Goal: Task Accomplishment & Management: Manage account settings

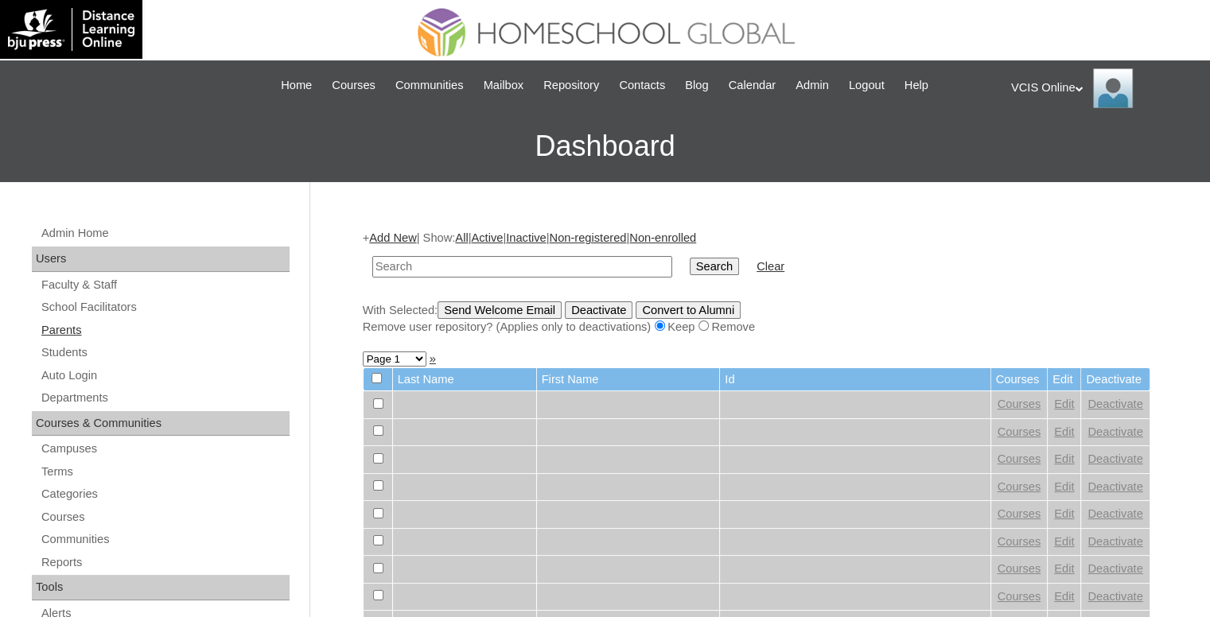
click at [83, 338] on link "Parents" at bounding box center [165, 331] width 250 height 20
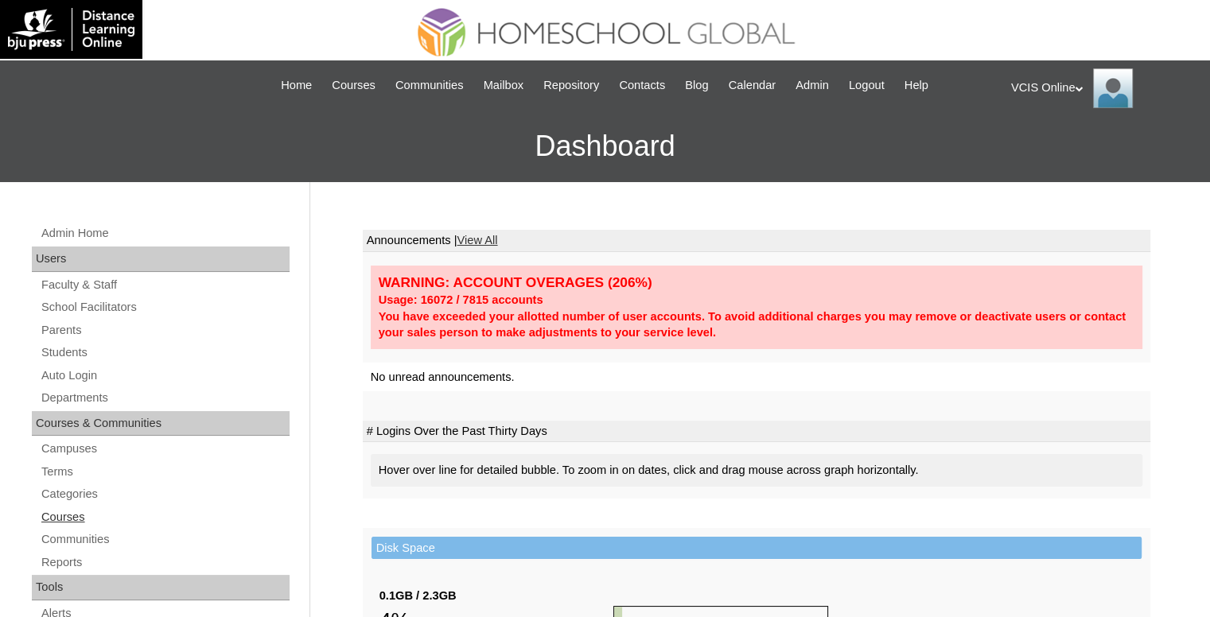
click at [57, 519] on link "Courses" at bounding box center [165, 518] width 250 height 20
click at [77, 322] on link "Parents" at bounding box center [165, 331] width 250 height 20
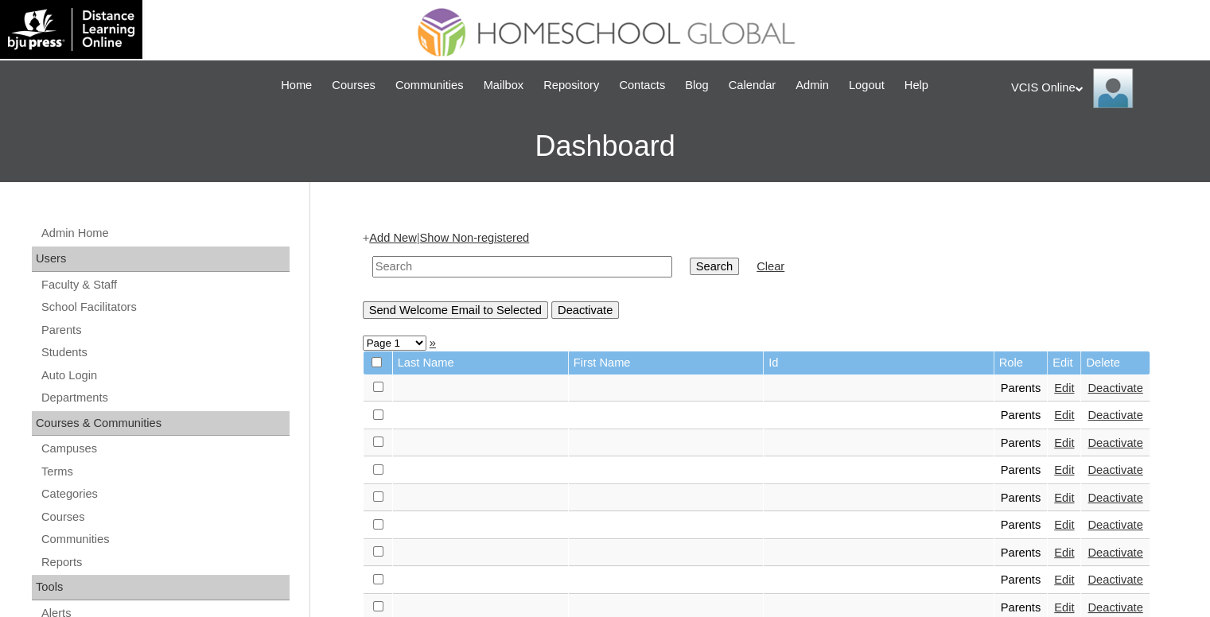
click at [560, 256] on input "text" at bounding box center [522, 266] width 300 height 21
paste input "VCIS003-4C-PA2025"
type input "VCIS003-4C-PA2025"
click at [690, 261] on input "Search" at bounding box center [714, 267] width 49 height 18
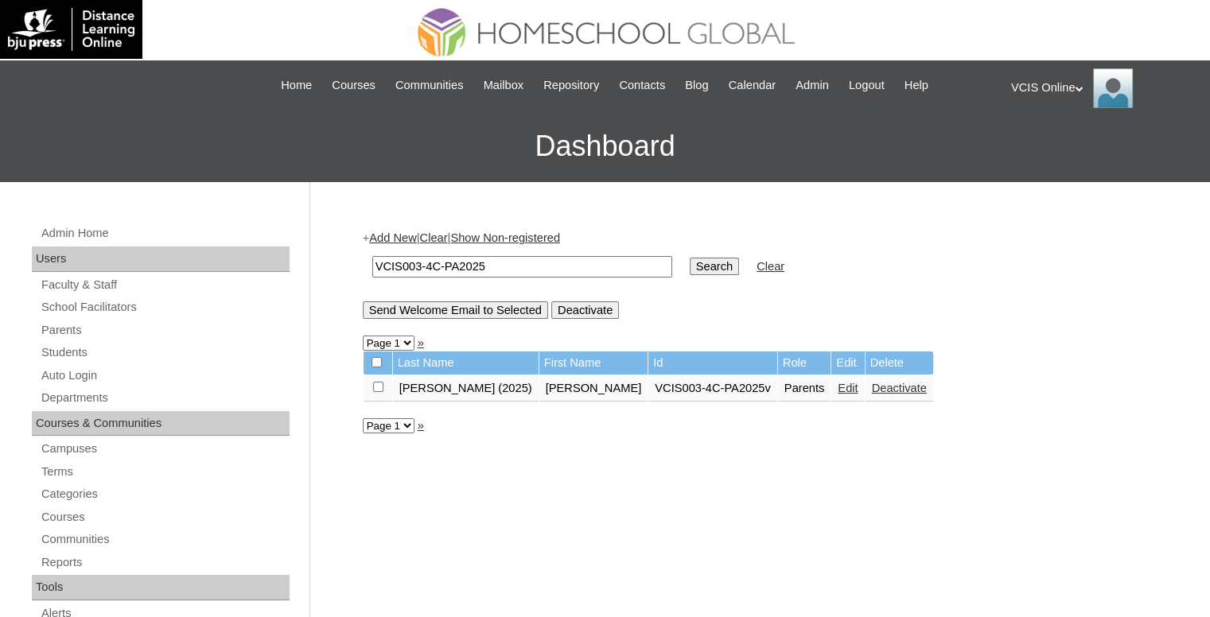
click at [838, 384] on link "Edit" at bounding box center [848, 388] width 20 height 13
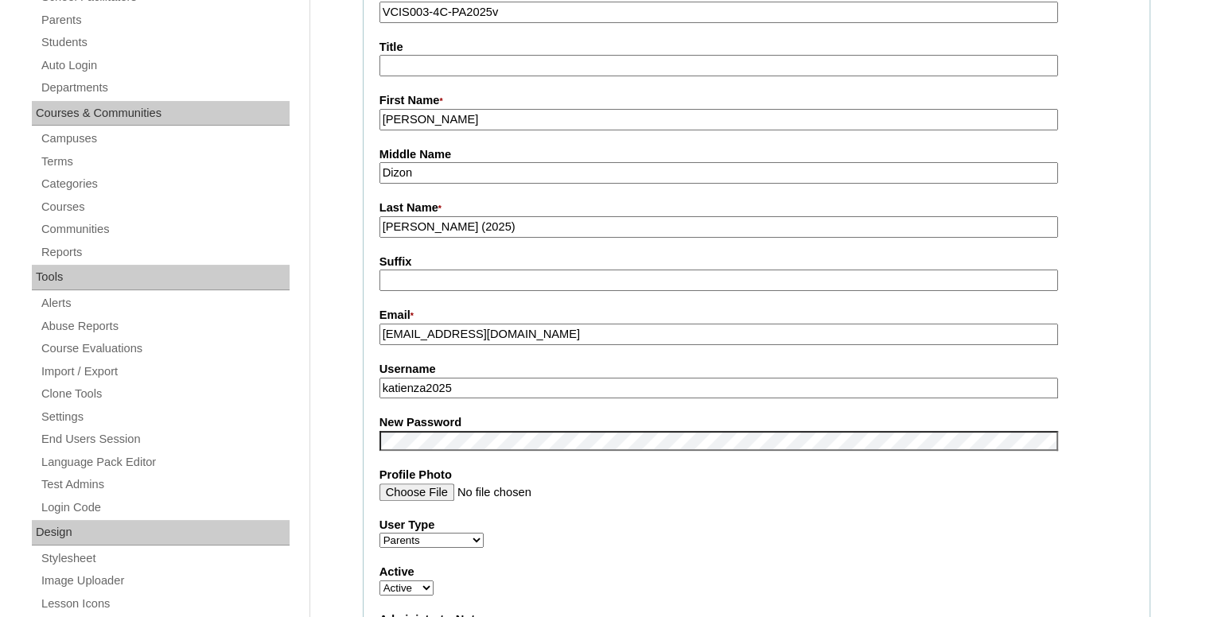
scroll to position [477, 0]
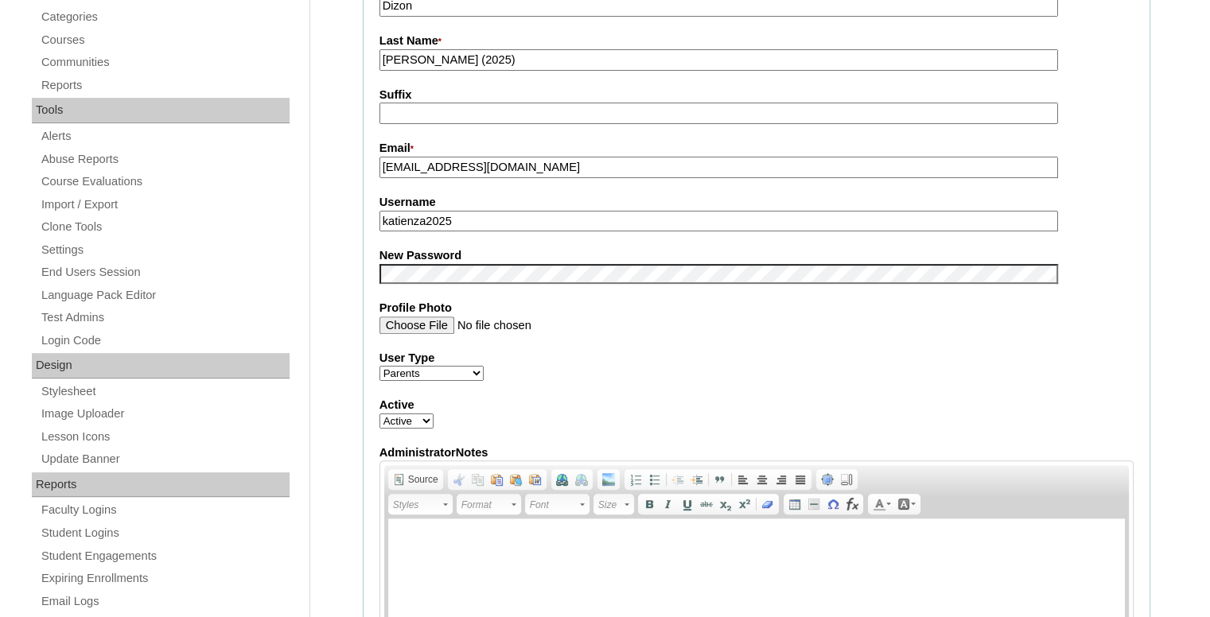
click at [508, 212] on input "katienza2025" at bounding box center [719, 221] width 679 height 21
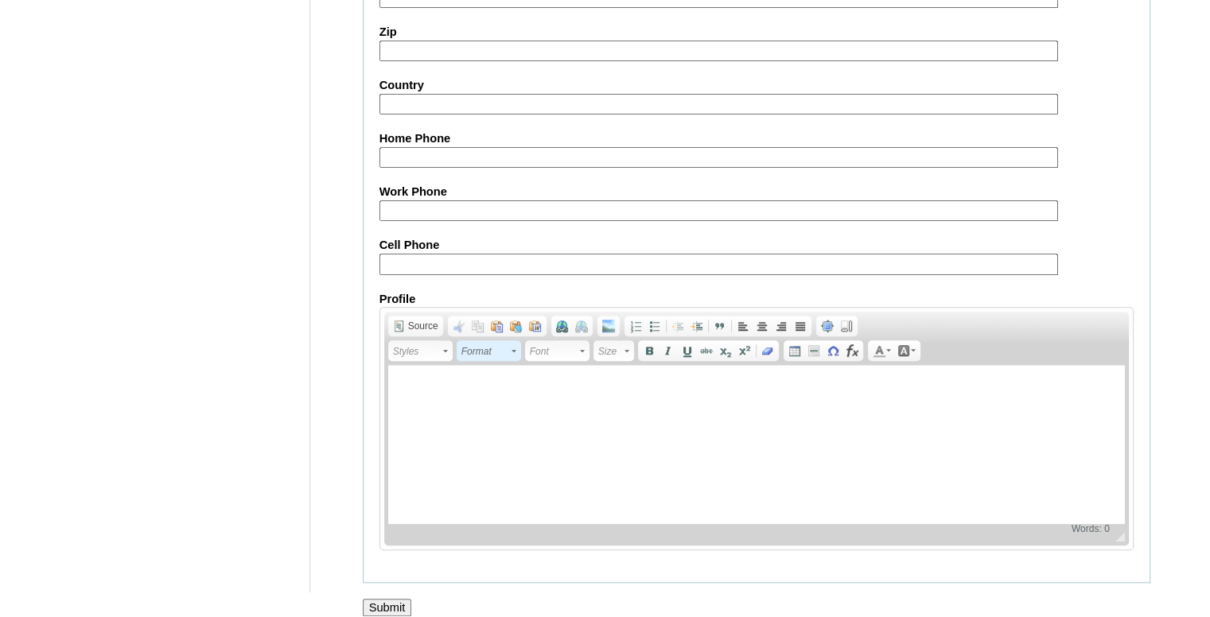
scroll to position [1458, 0]
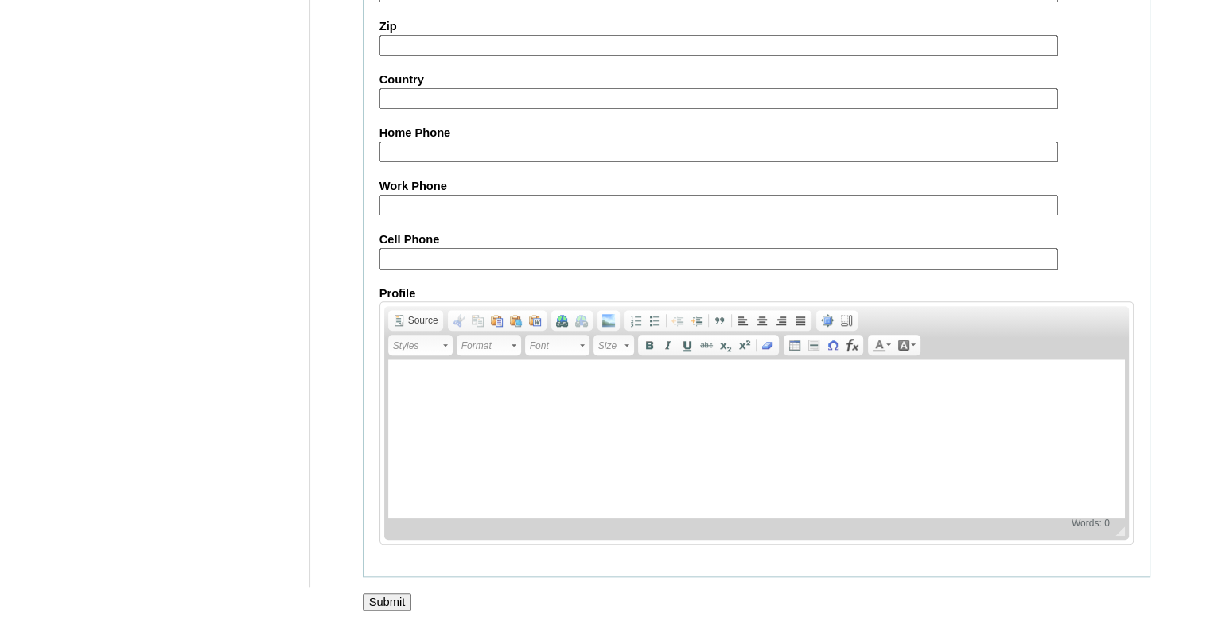
click at [385, 595] on input "Submit" at bounding box center [387, 603] width 49 height 18
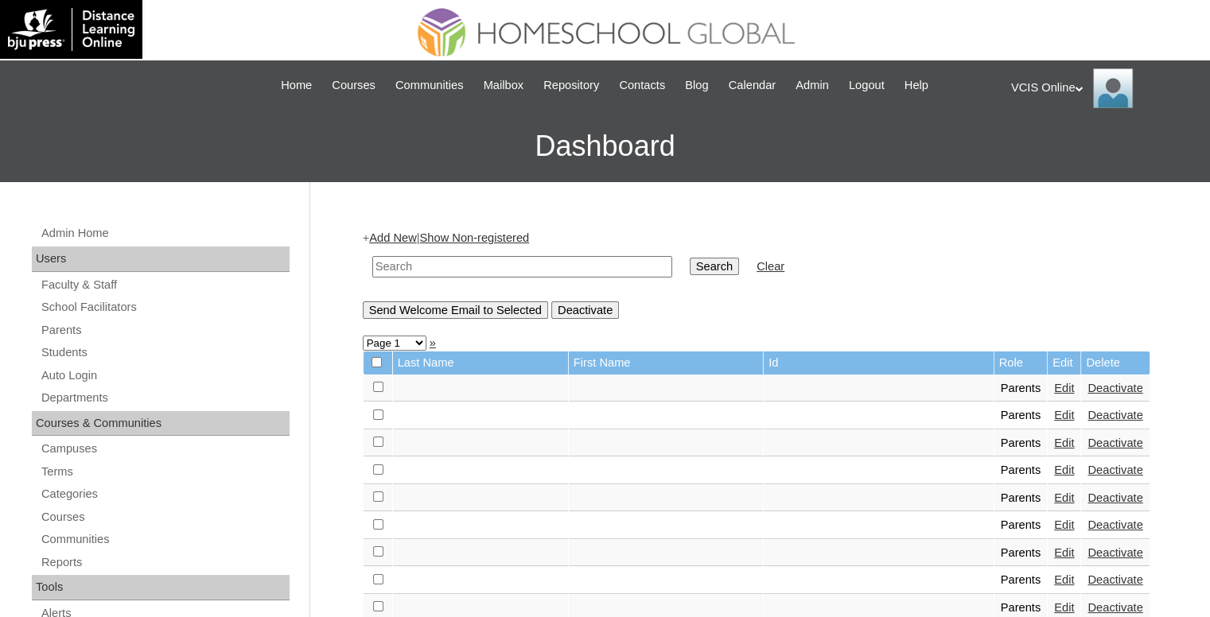
click at [1036, 84] on div "VCIS Online My Profile My Settings Logout" at bounding box center [1102, 88] width 183 height 40
click at [1028, 154] on span "Logout" at bounding box center [1040, 149] width 32 height 12
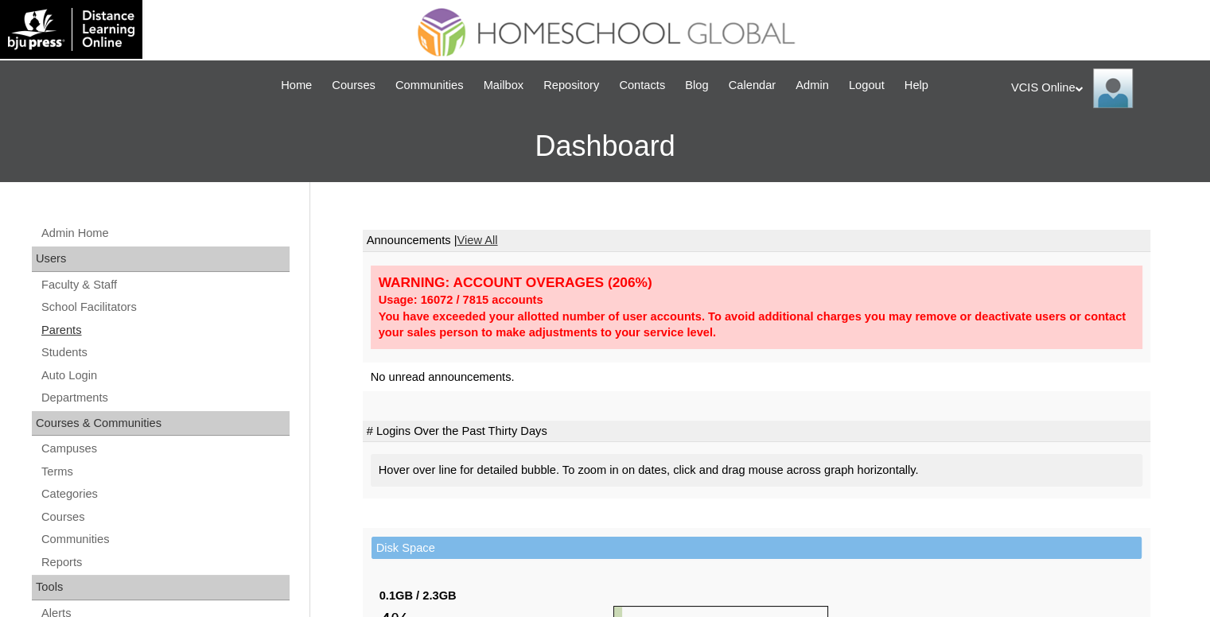
click at [62, 332] on link "Parents" at bounding box center [165, 331] width 250 height 20
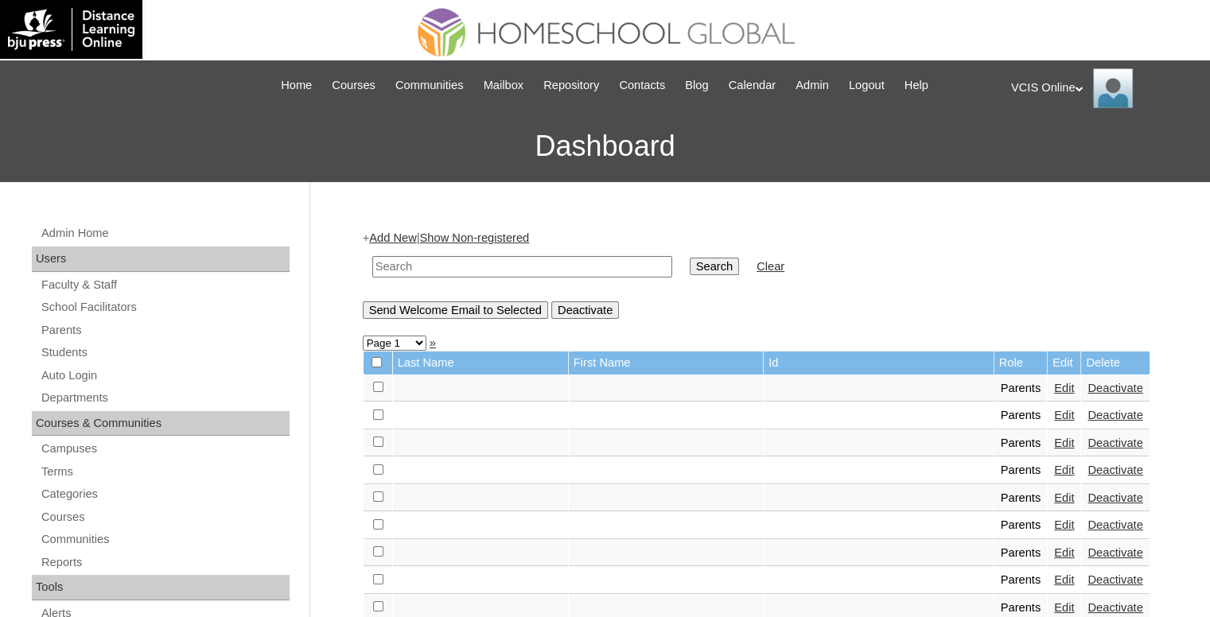
click at [520, 259] on input "text" at bounding box center [522, 266] width 300 height 21
paste input "VCIS-014-G6C-PA2025"
type input "VCIS-014-G6C-PA2025"
click at [690, 265] on input "Search" at bounding box center [714, 267] width 49 height 18
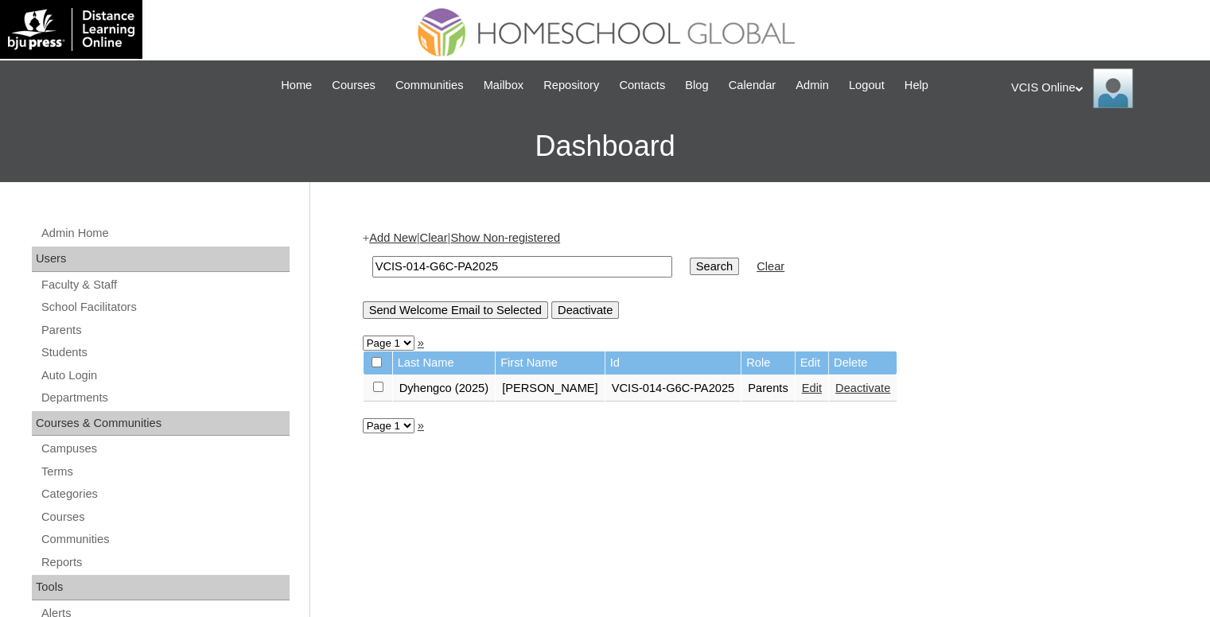
click at [802, 386] on link "Edit" at bounding box center [812, 388] width 20 height 13
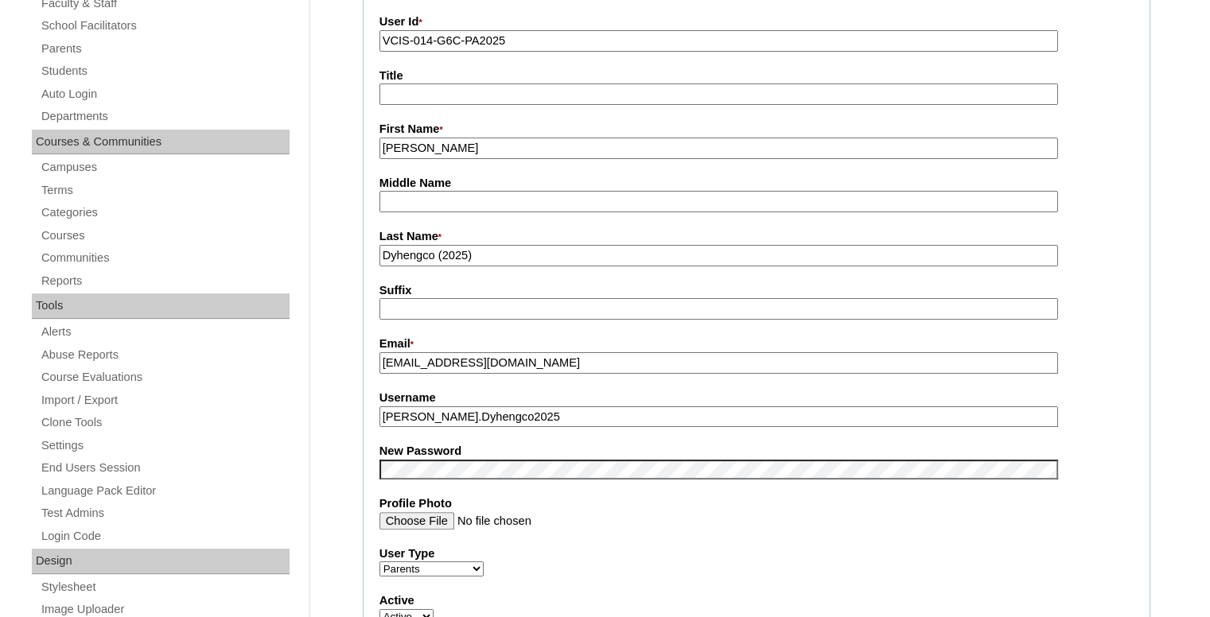
scroll to position [318, 0]
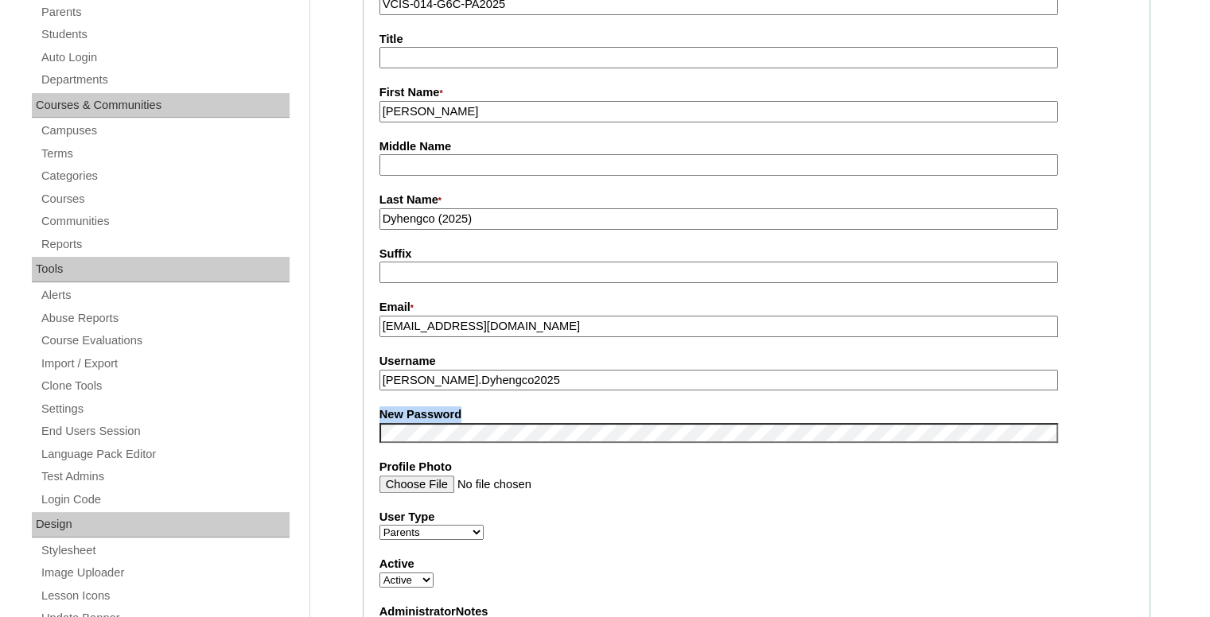
click at [498, 386] on fieldset "Account Information User Id * VCIS-014-G6C-PA2025 Title First Name * [PERSON_NA…" at bounding box center [757, 420] width 788 height 952
click at [502, 380] on input "[PERSON_NAME].Dyhengco2025" at bounding box center [719, 380] width 679 height 21
drag, startPoint x: 429, startPoint y: 377, endPoint x: 355, endPoint y: 376, distance: 74.0
type input "Dyhengco2025"
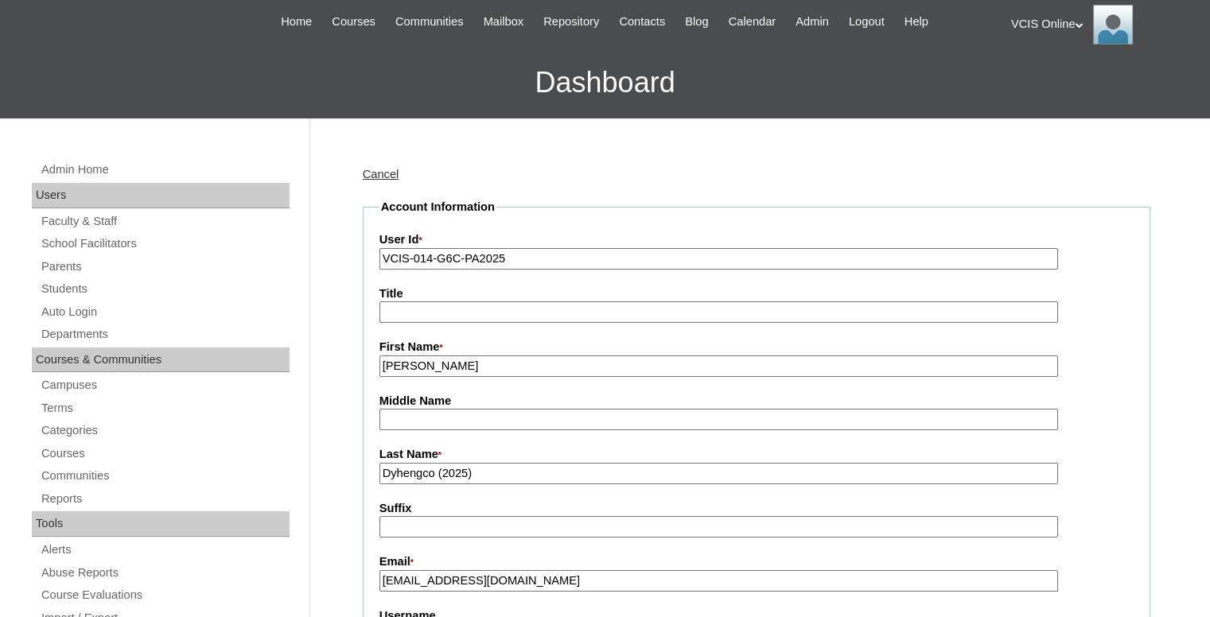
scroll to position [0, 0]
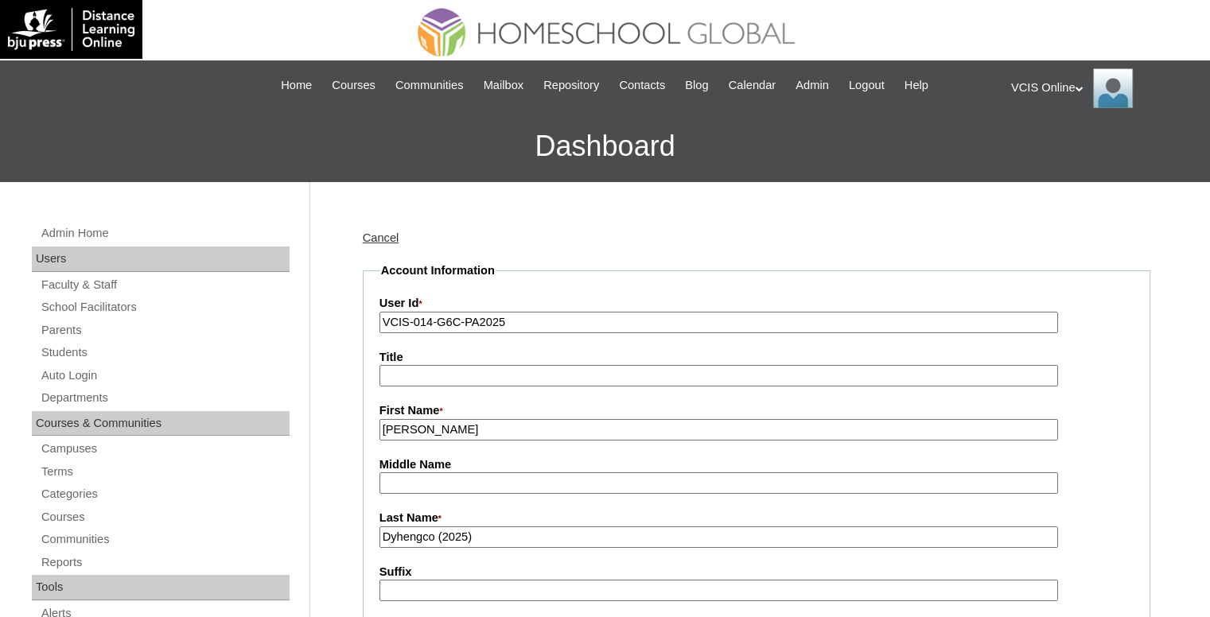
click at [477, 420] on input "[PERSON_NAME]" at bounding box center [719, 429] width 679 height 21
paste input "[PERSON_NAME]"
drag, startPoint x: 424, startPoint y: 429, endPoint x: 516, endPoint y: 432, distance: 91.6
click at [516, 432] on input "[PERSON_NAME]" at bounding box center [719, 429] width 679 height 21
type input "[PERSON_NAME]"
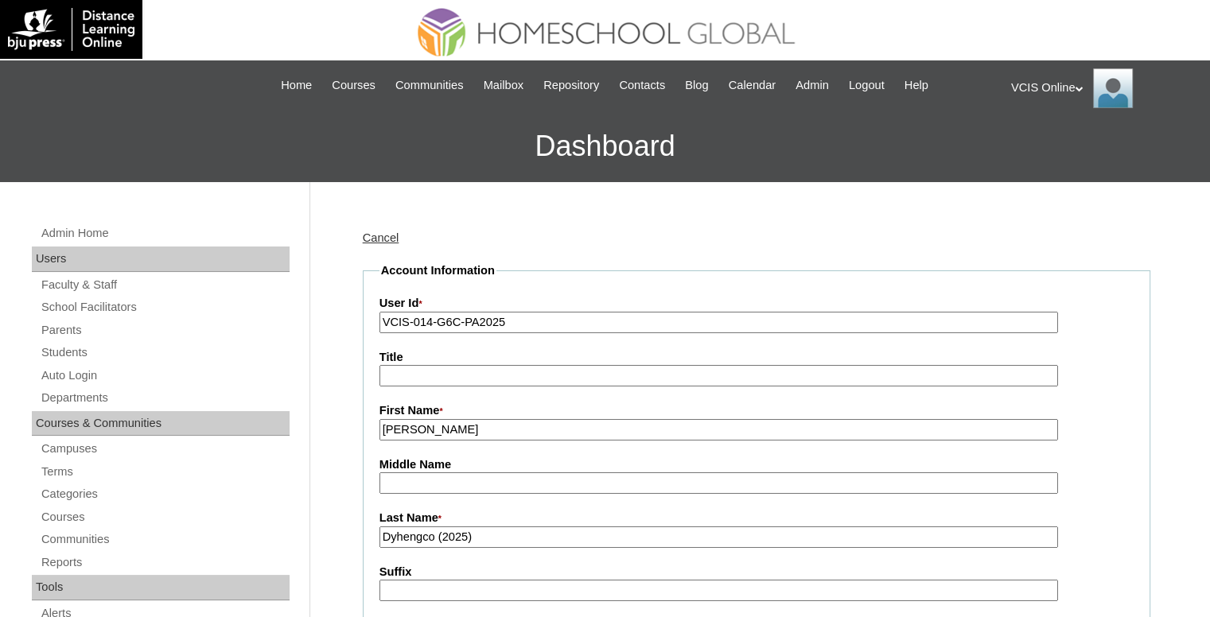
drag, startPoint x: 439, startPoint y: 536, endPoint x: 333, endPoint y: 539, distance: 105.9
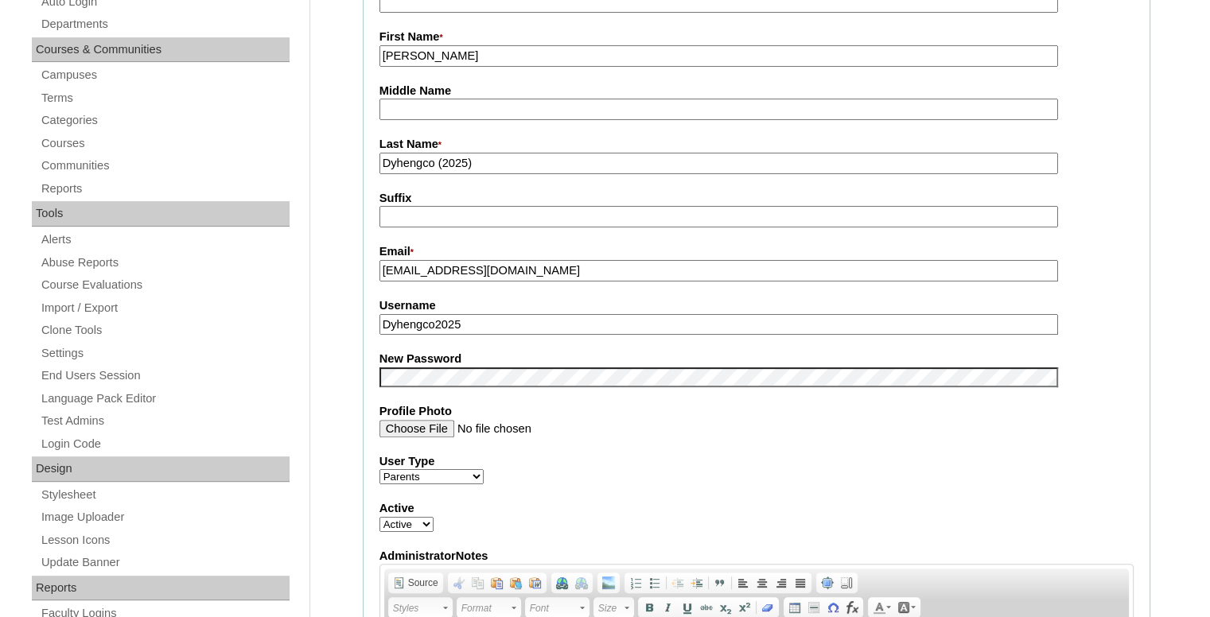
scroll to position [477, 0]
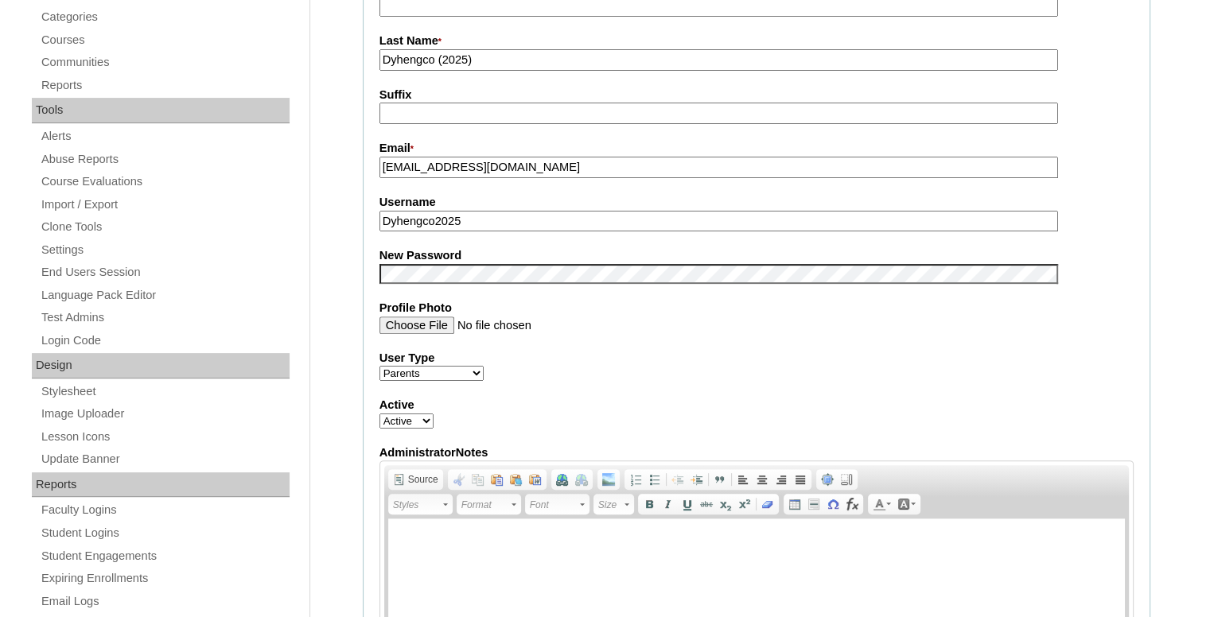
click at [526, 173] on input "[EMAIL_ADDRESS][DOMAIN_NAME]" at bounding box center [719, 167] width 679 height 21
paste input "[EMAIL_ADDRESS]"
type input "[EMAIL_ADDRESS][DOMAIN_NAME]"
click at [606, 354] on label "User Type" at bounding box center [757, 358] width 754 height 17
click at [484, 366] on select "Faculty Staff Student Parents School Facilitators" at bounding box center [432, 373] width 104 height 15
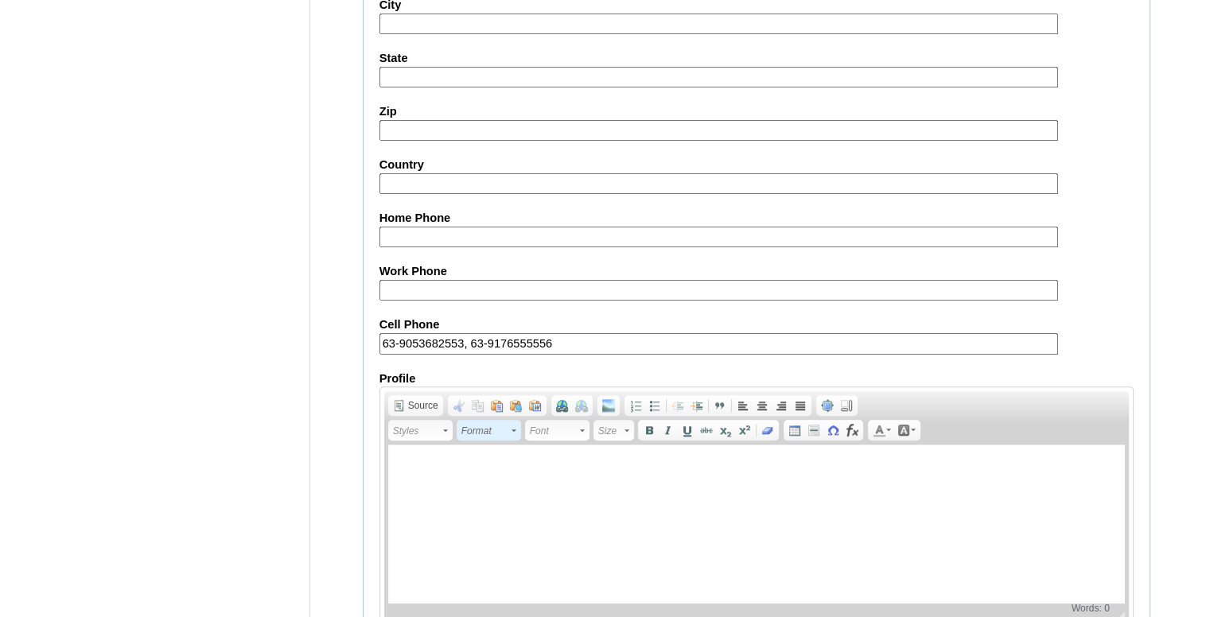
scroll to position [1458, 0]
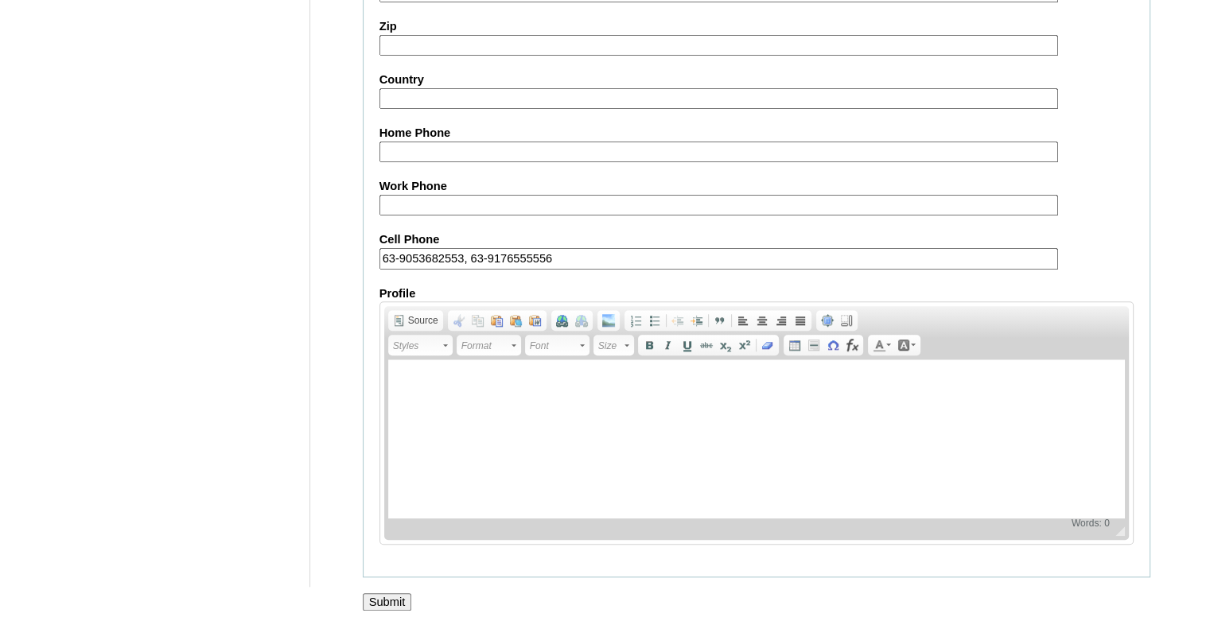
click at [395, 594] on input "Submit" at bounding box center [387, 603] width 49 height 18
